Goal: Information Seeking & Learning: Learn about a topic

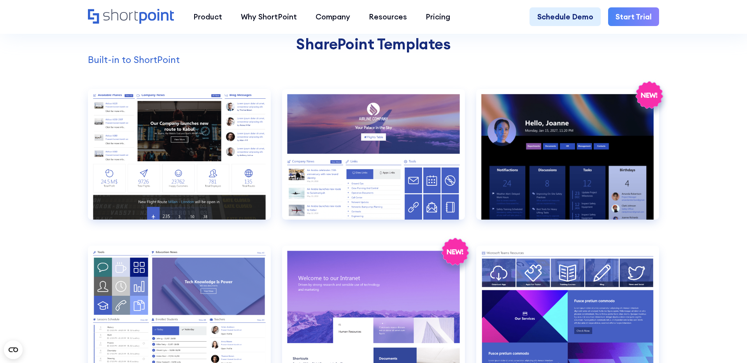
scroll to position [812, 0]
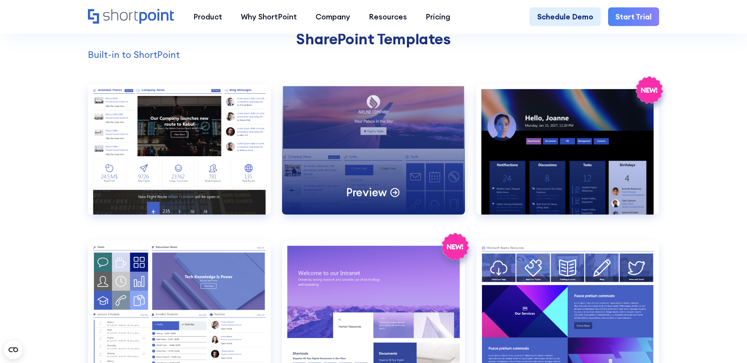
click at [375, 193] on p "Preview" at bounding box center [366, 192] width 40 height 14
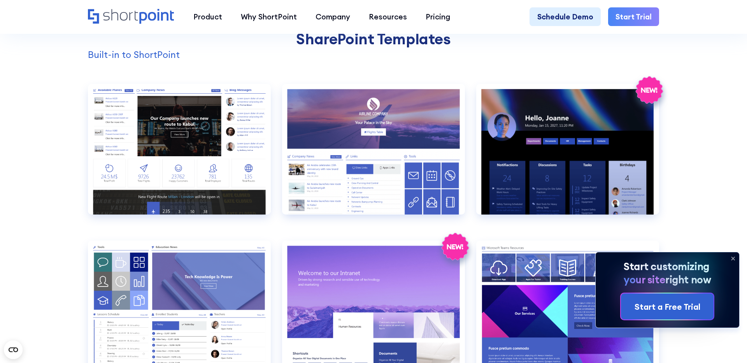
click at [734, 257] on icon at bounding box center [733, 259] width 12 height 12
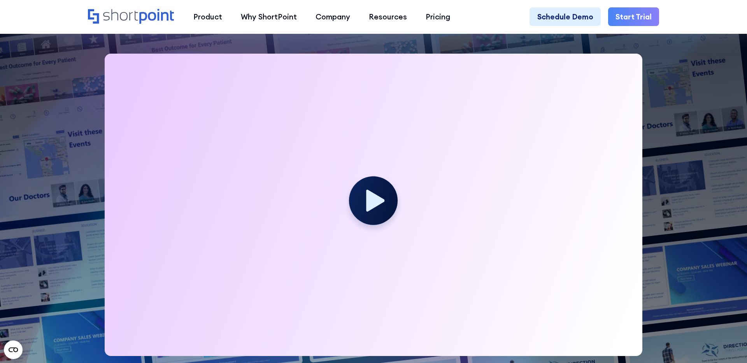
scroll to position [253, 0]
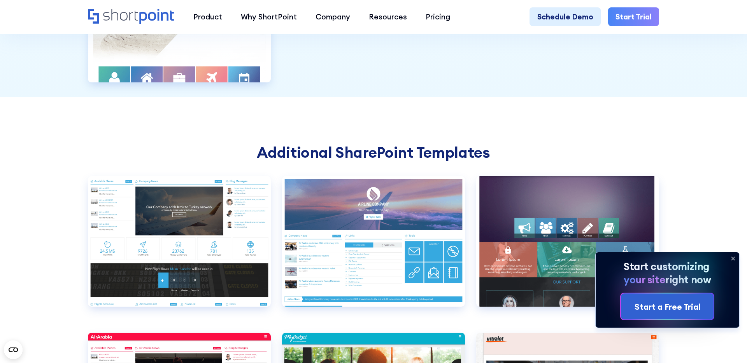
scroll to position [2671, 0]
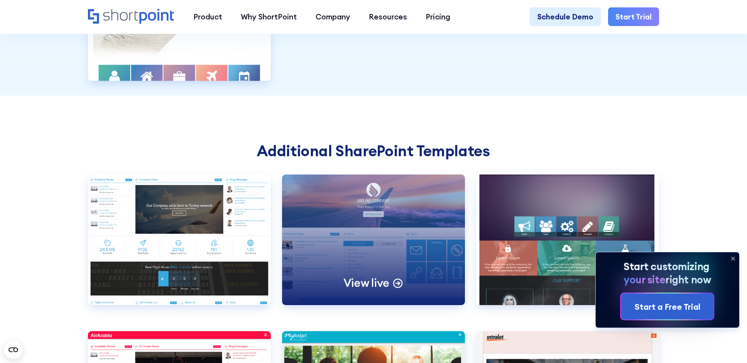
click at [374, 282] on p "View live" at bounding box center [367, 283] width 46 height 14
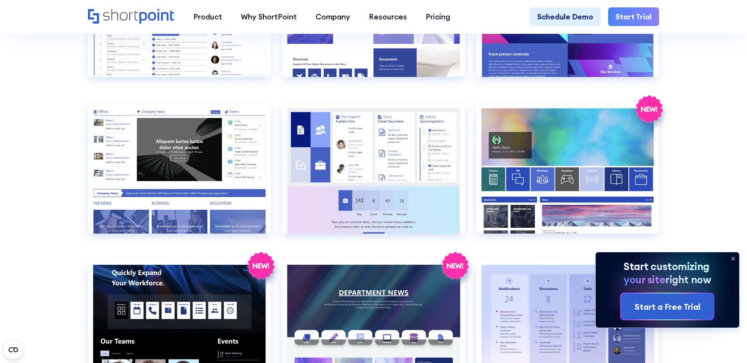
scroll to position [958, 0]
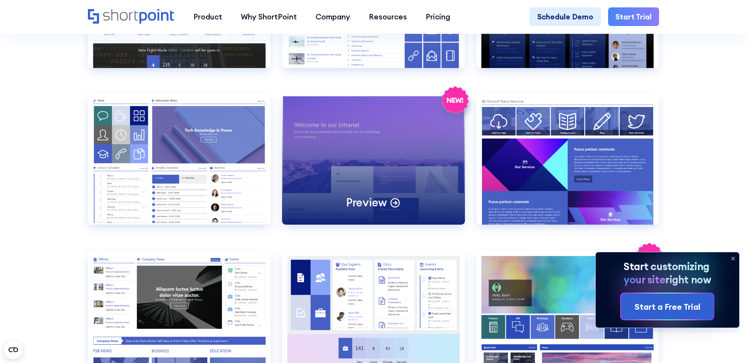
click at [394, 157] on div "Preview" at bounding box center [373, 159] width 183 height 131
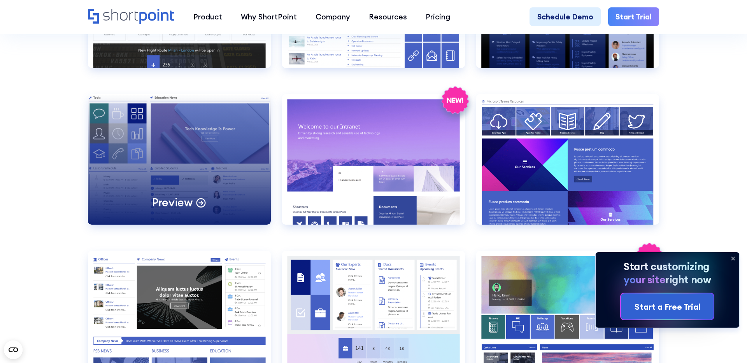
click at [181, 172] on div "Preview" at bounding box center [179, 159] width 183 height 131
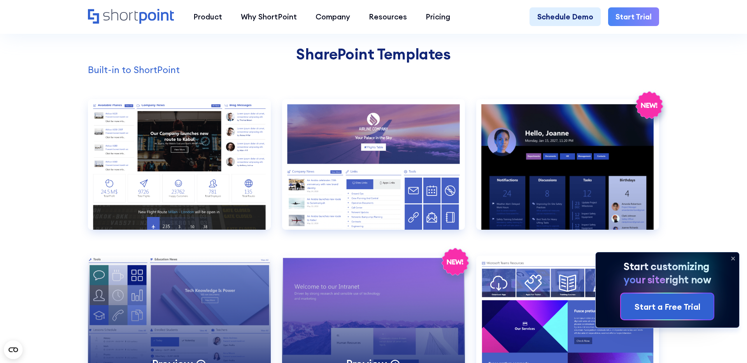
scroll to position [796, 0]
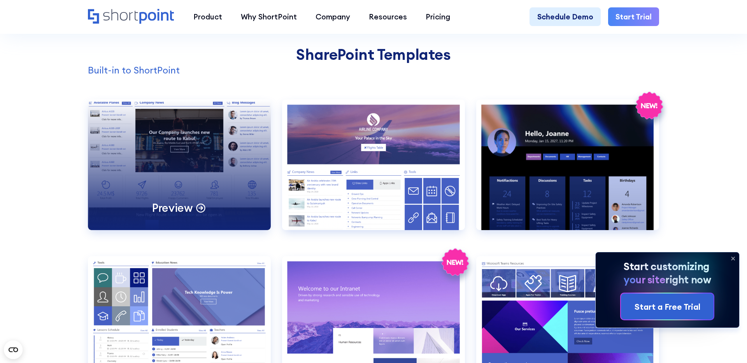
click at [187, 208] on p "Preview" at bounding box center [172, 208] width 40 height 14
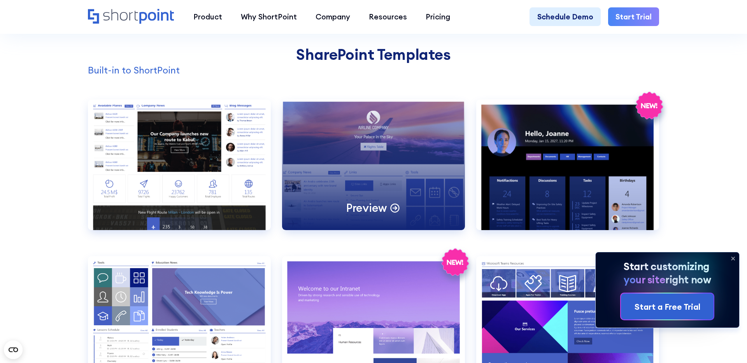
click at [386, 172] on div "Preview" at bounding box center [373, 165] width 183 height 131
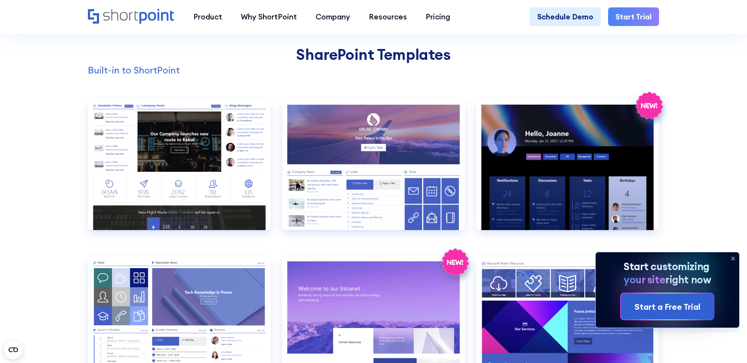
click at [323, 52] on h2 "SharePoint Templates" at bounding box center [374, 55] width 572 height 18
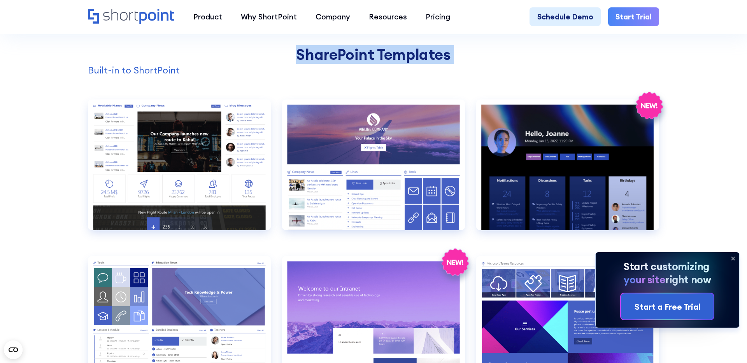
click at [323, 52] on h2 "SharePoint Templates" at bounding box center [374, 55] width 572 height 18
copy h2 "SharePoint Templates"
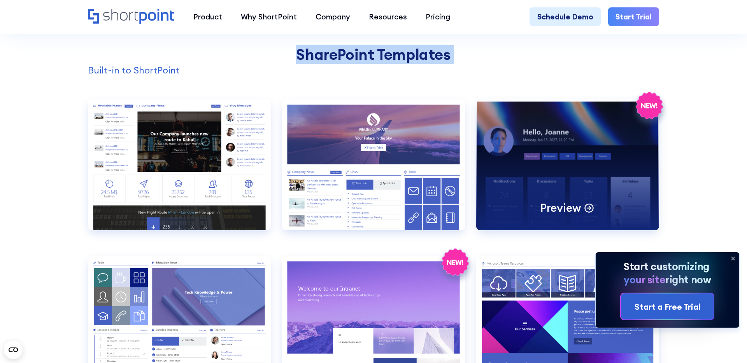
click at [572, 210] on p "Preview" at bounding box center [561, 208] width 40 height 14
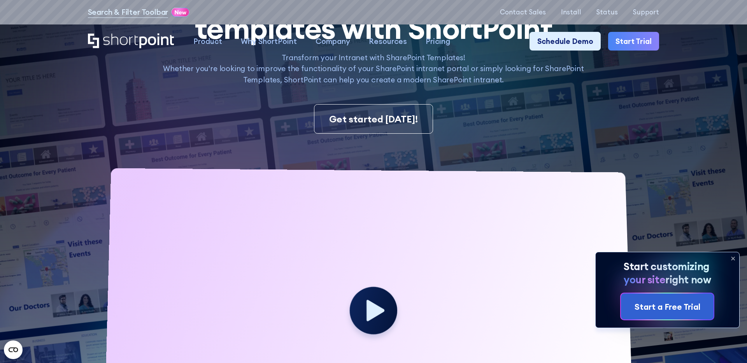
scroll to position [0, 0]
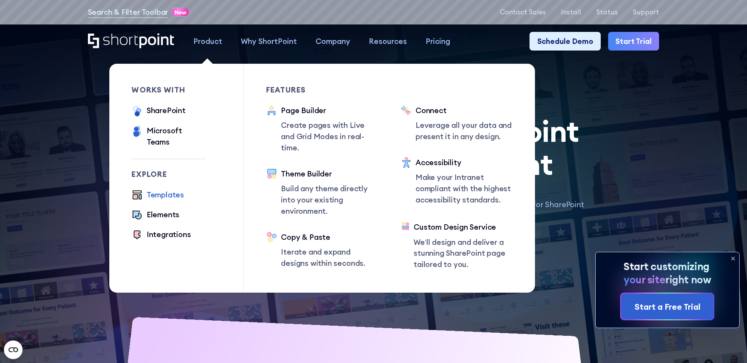
click at [163, 190] on div "Templates" at bounding box center [165, 195] width 37 height 11
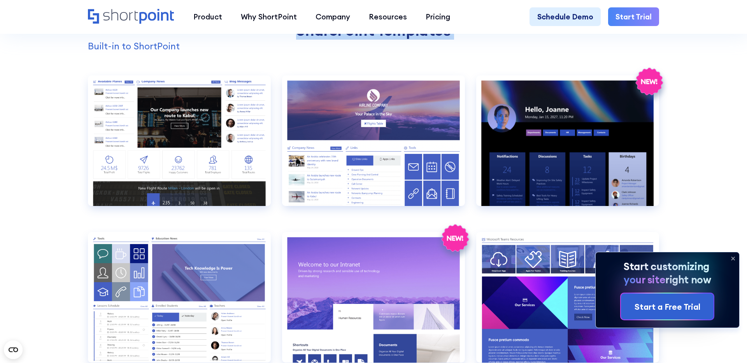
scroll to position [821, 0]
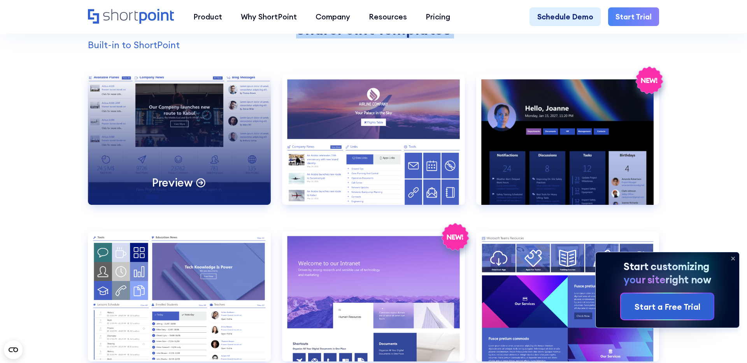
click at [177, 131] on div "Preview" at bounding box center [179, 139] width 183 height 131
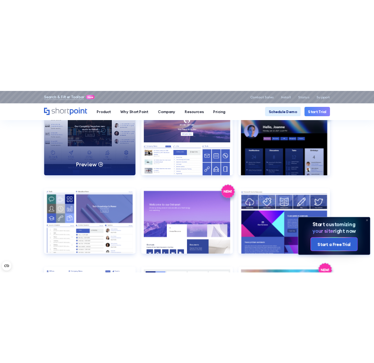
scroll to position [786, 0]
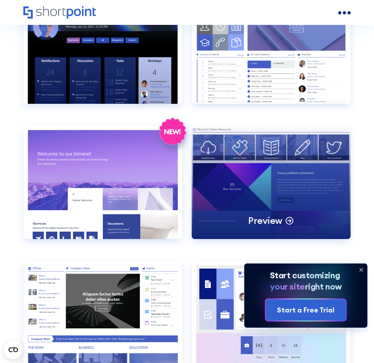
click at [255, 167] on div "Preview" at bounding box center [270, 182] width 159 height 113
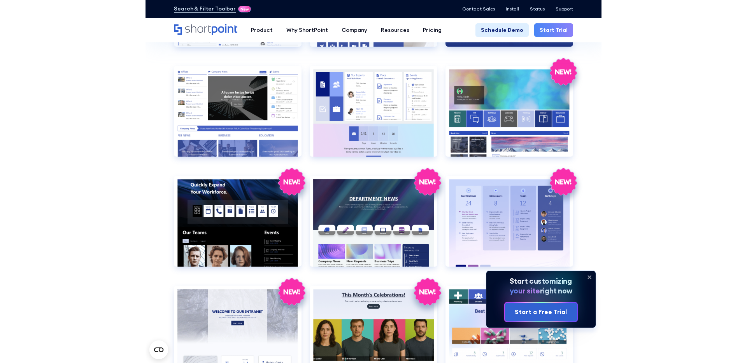
scroll to position [809, 0]
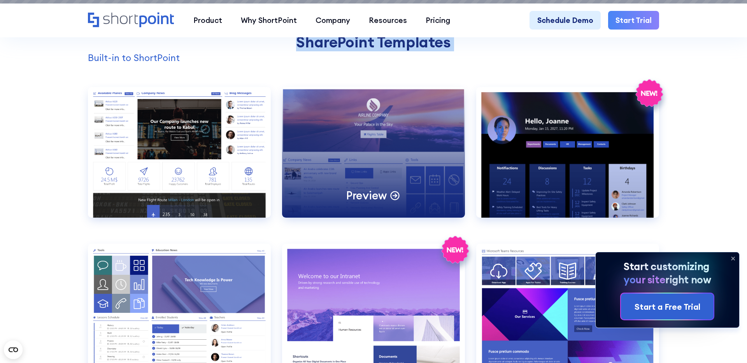
click at [362, 145] on div "Preview" at bounding box center [373, 152] width 183 height 131
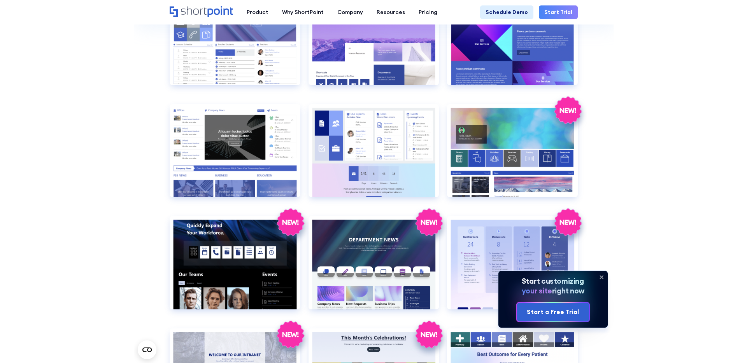
scroll to position [794, 0]
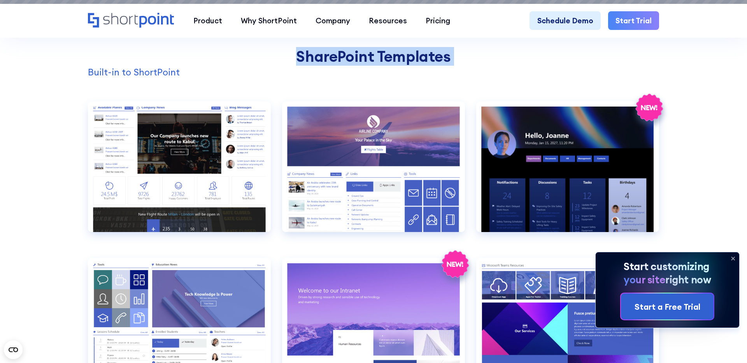
click at [246, 68] on p "Built-in to ShortPoint" at bounding box center [374, 72] width 572 height 14
click at [732, 258] on icon at bounding box center [733, 259] width 12 height 12
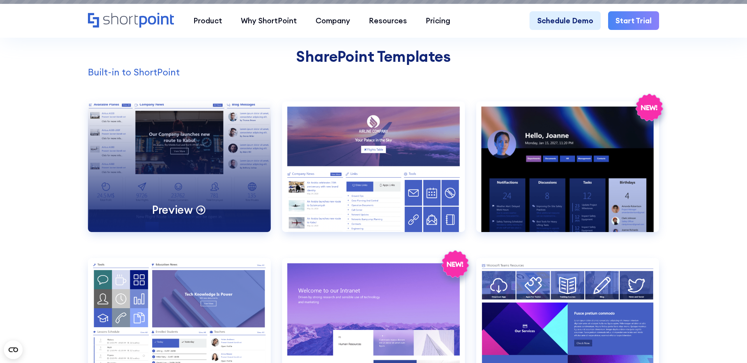
click at [187, 157] on div "Preview" at bounding box center [179, 167] width 183 height 131
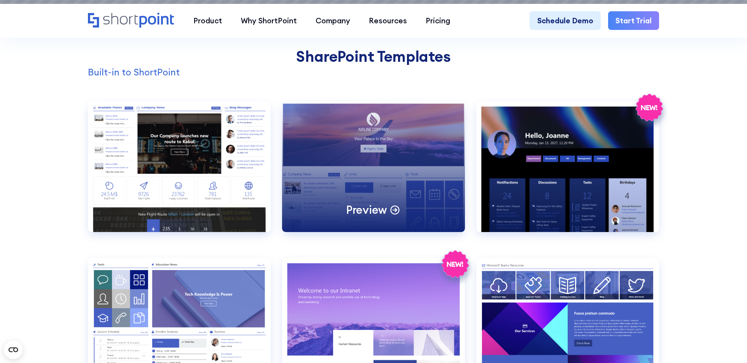
click at [372, 157] on div "Preview" at bounding box center [373, 167] width 183 height 131
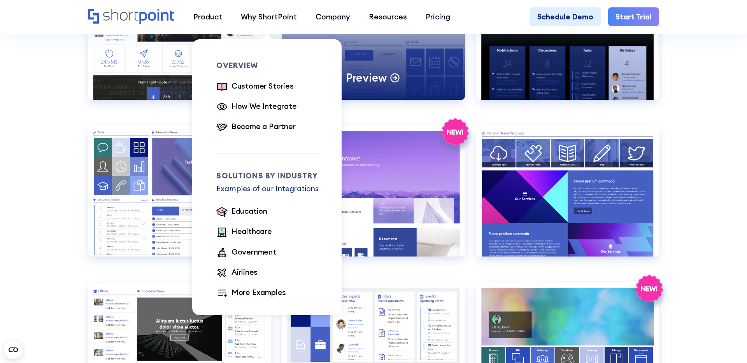
scroll to position [932, 0]
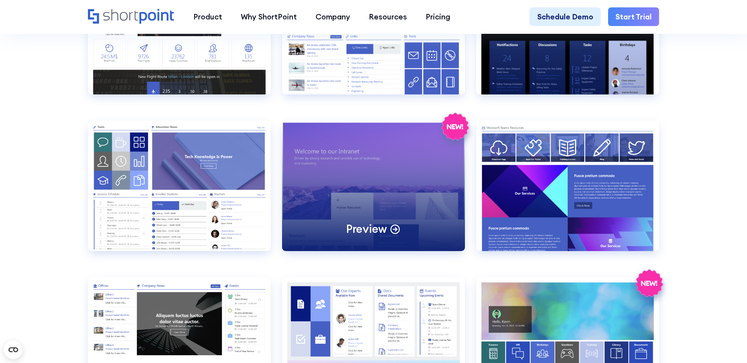
click at [344, 186] on div "Preview" at bounding box center [373, 186] width 183 height 131
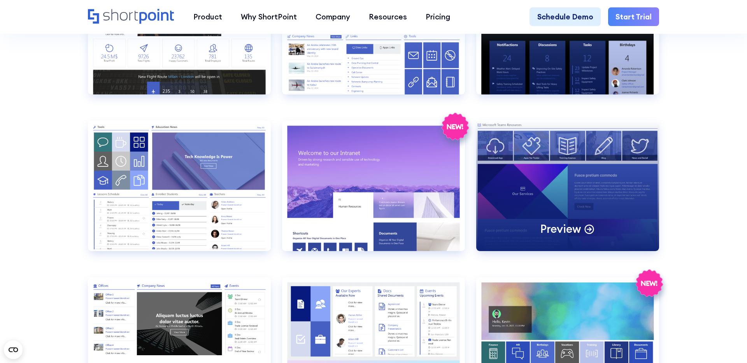
click at [537, 180] on div "Preview" at bounding box center [567, 186] width 183 height 131
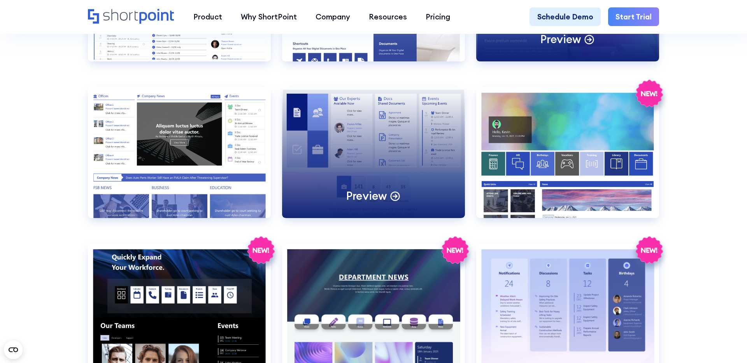
scroll to position [1122, 0]
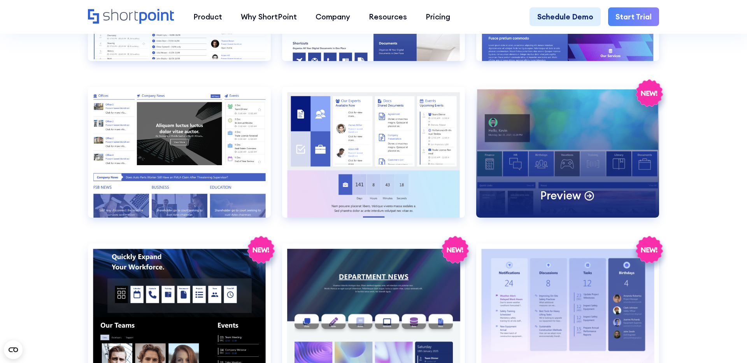
click at [527, 163] on div "Preview" at bounding box center [567, 152] width 183 height 131
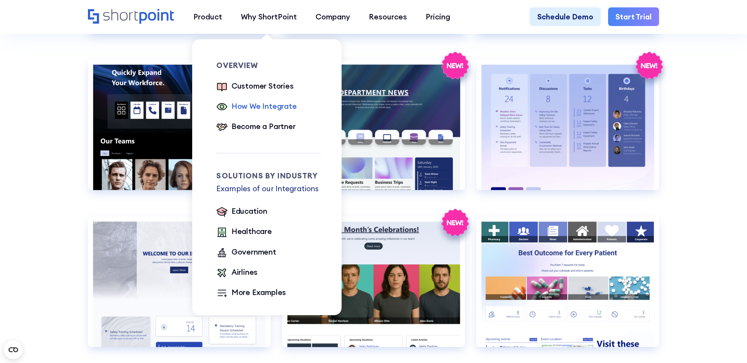
scroll to position [1308, 0]
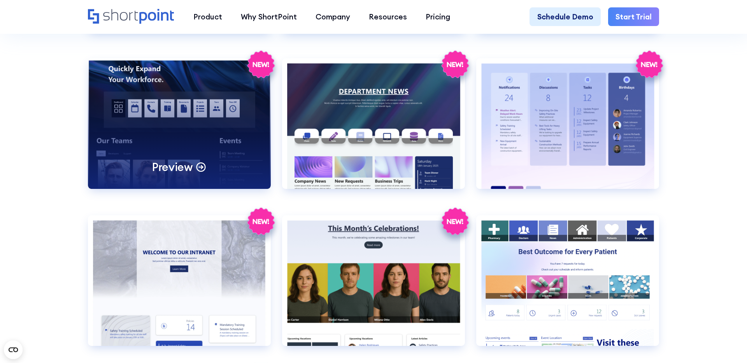
click at [200, 128] on div "Preview" at bounding box center [179, 123] width 183 height 131
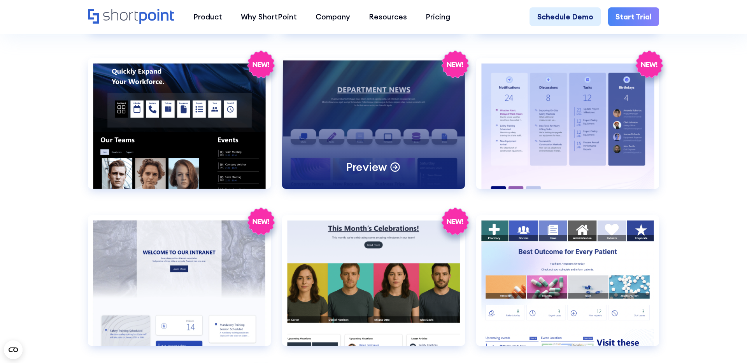
click at [358, 147] on div "Preview" at bounding box center [373, 123] width 183 height 131
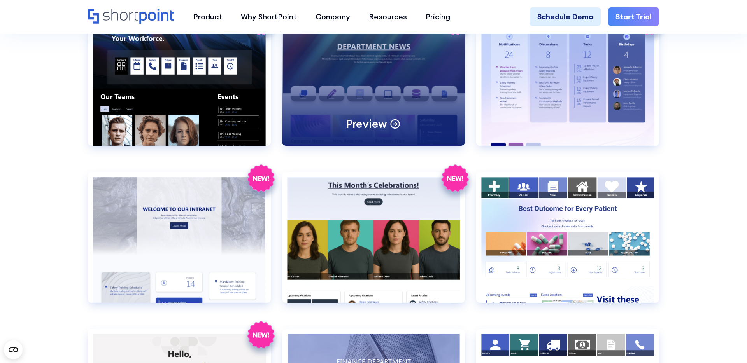
scroll to position [1352, 0]
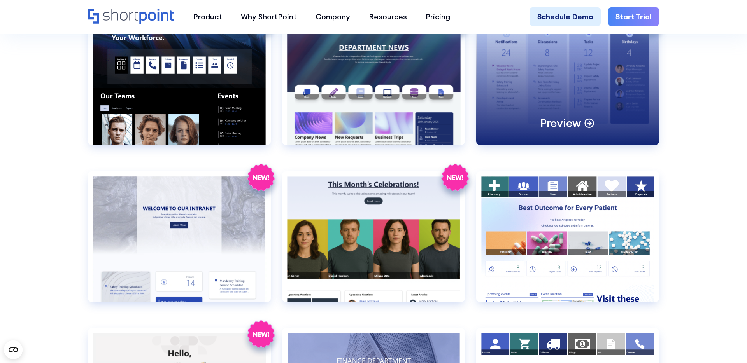
click at [540, 84] on div "Preview" at bounding box center [567, 79] width 183 height 131
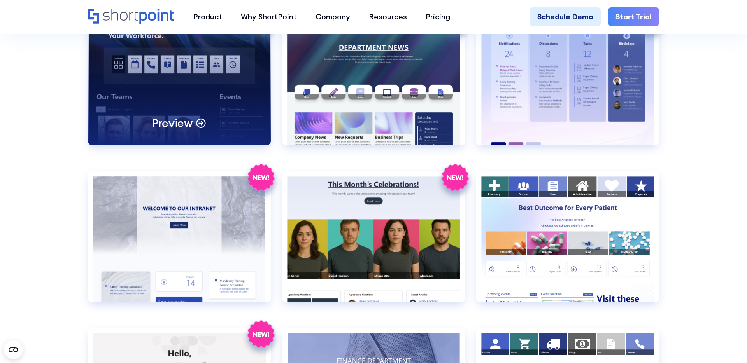
click at [192, 100] on div "Preview" at bounding box center [179, 79] width 183 height 131
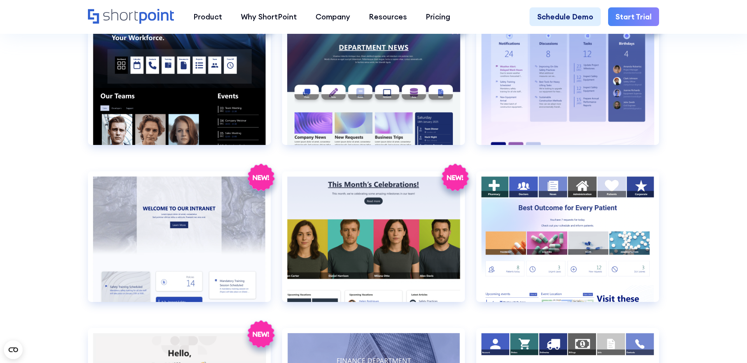
click at [50, 179] on section "SHAREPOINT INTRANET TEMPLATES Fully customizable SharePoint templates with Shor…" at bounding box center [373, 41] width 747 height 2749
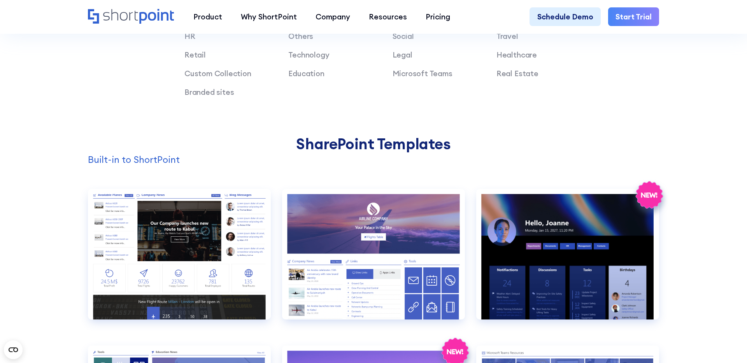
scroll to position [816, 0]
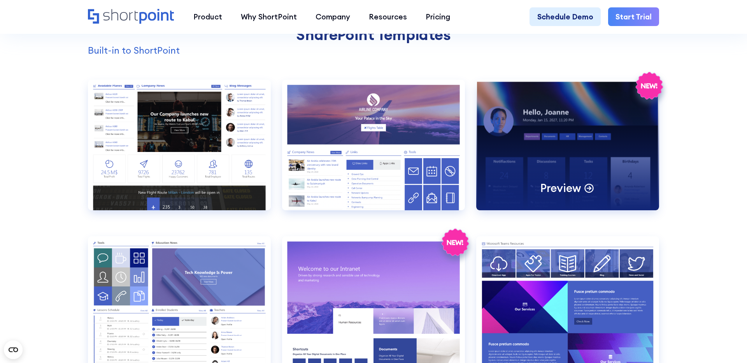
click at [553, 137] on div "Preview" at bounding box center [567, 145] width 183 height 131
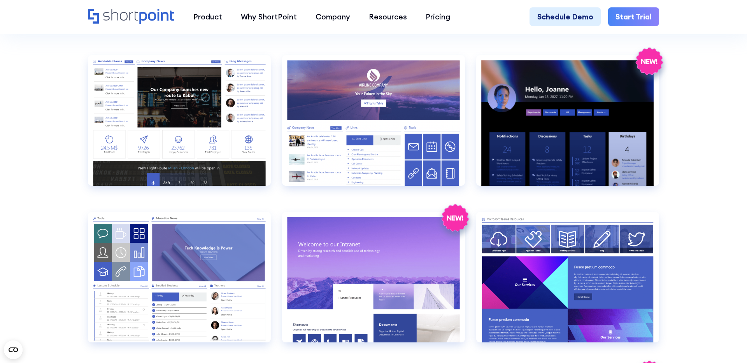
scroll to position [841, 0]
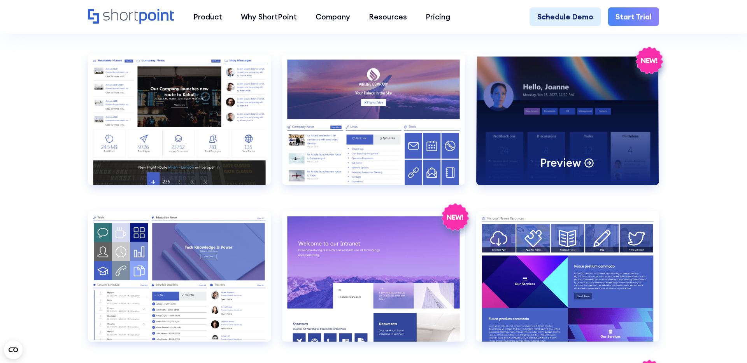
click at [570, 153] on div "Preview" at bounding box center [567, 119] width 183 height 131
